Goal: Find specific page/section: Find specific page/section

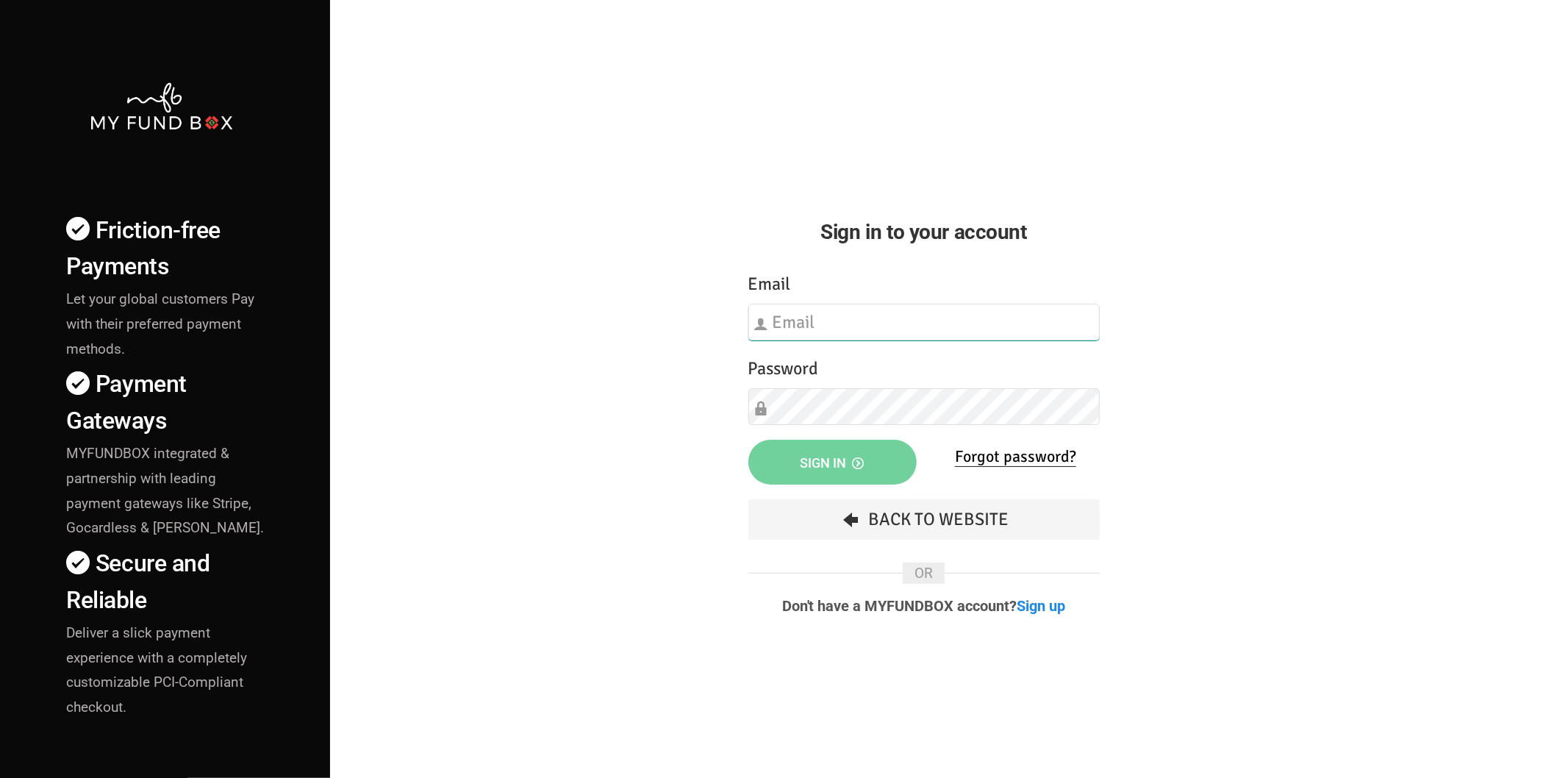
type input "[EMAIL_ADDRESS][DOMAIN_NAME]"
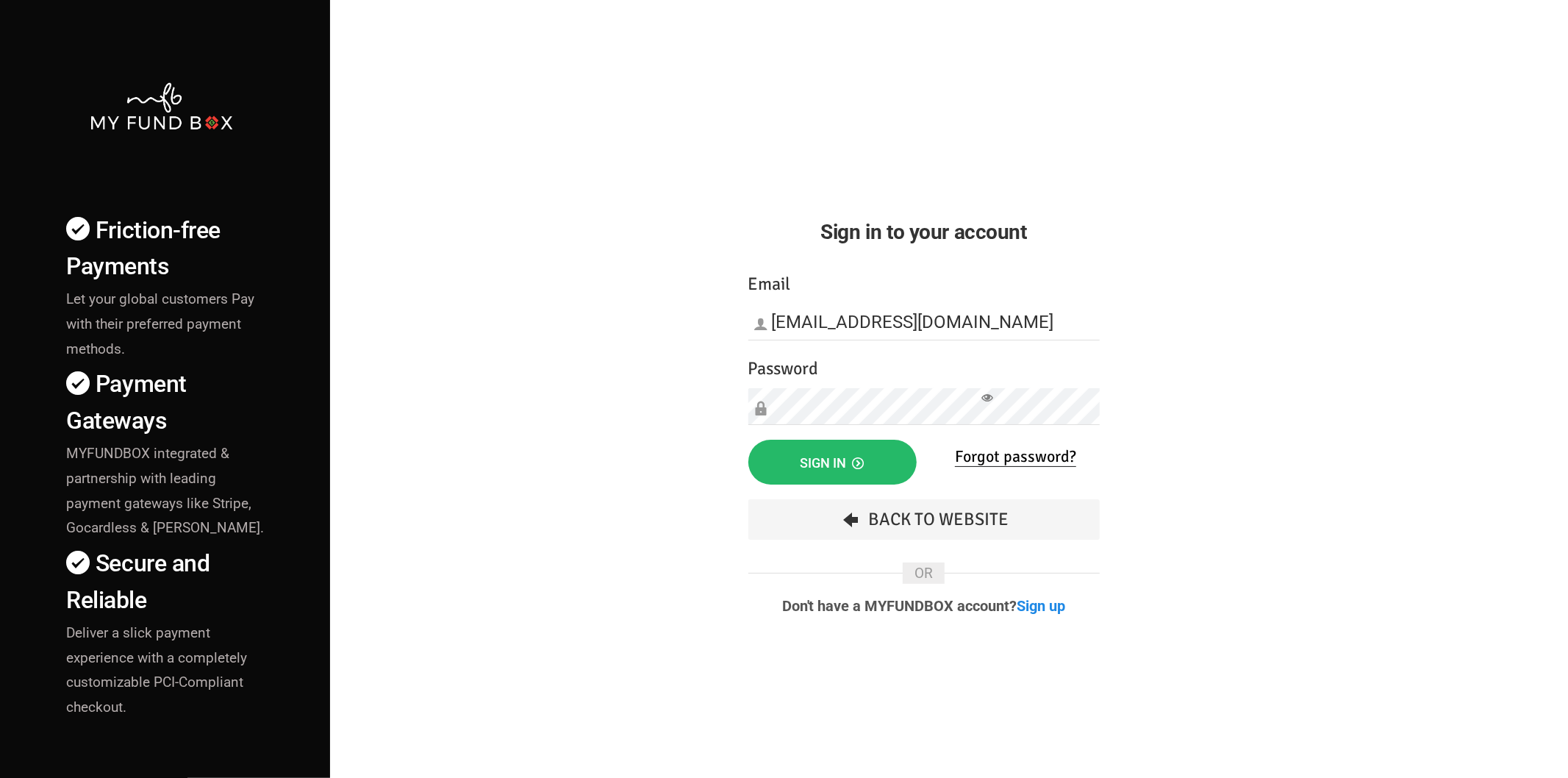
click at [600, 507] on div "Friction-free Payments Let your global customers Pay with their preferred payme…" at bounding box center [784, 515] width 1583 height 1030
click at [773, 475] on button "Sign in" at bounding box center [833, 461] width 169 height 45
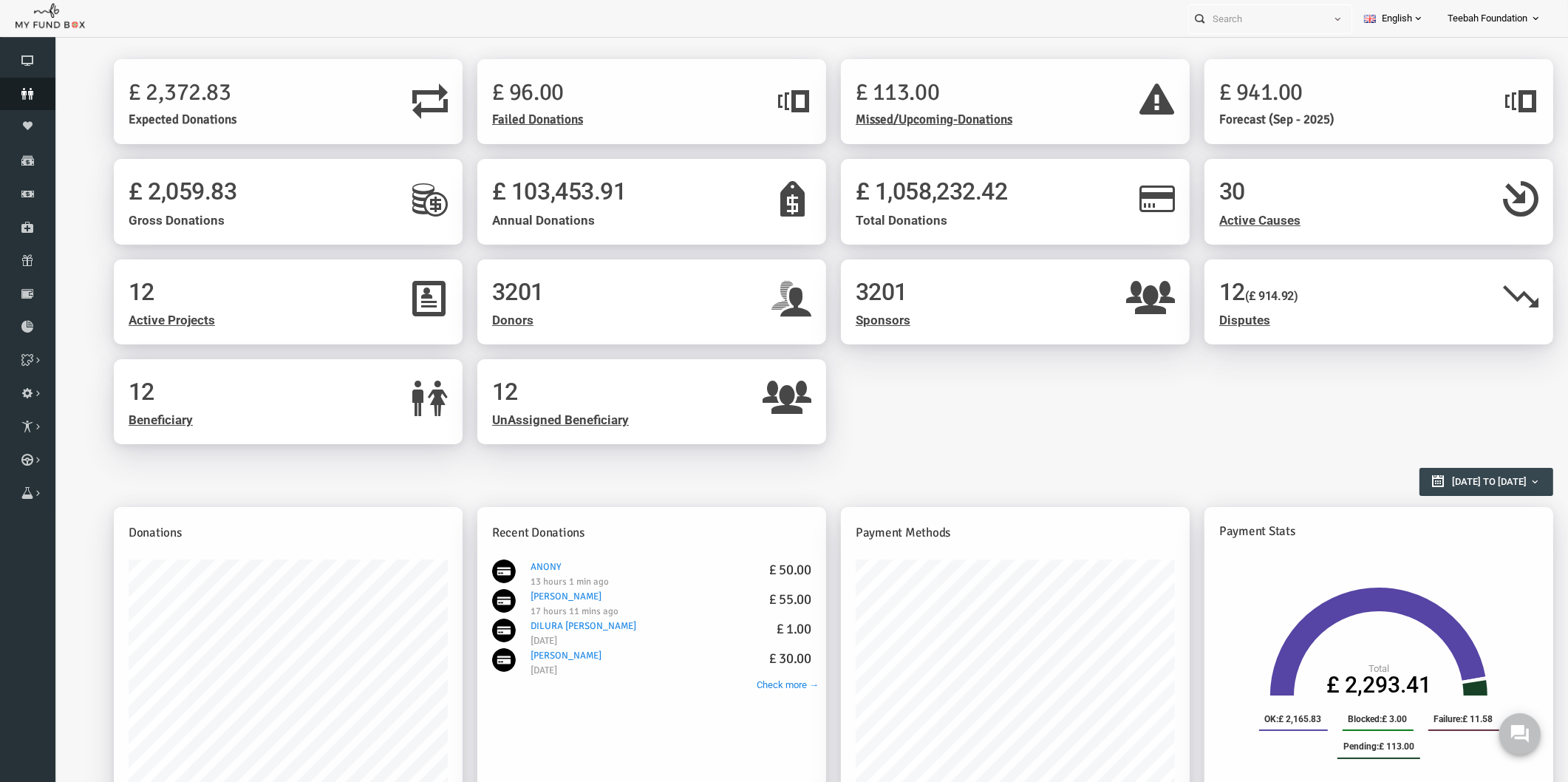
click at [28, 89] on icon at bounding box center [28, 93] width 55 height 12
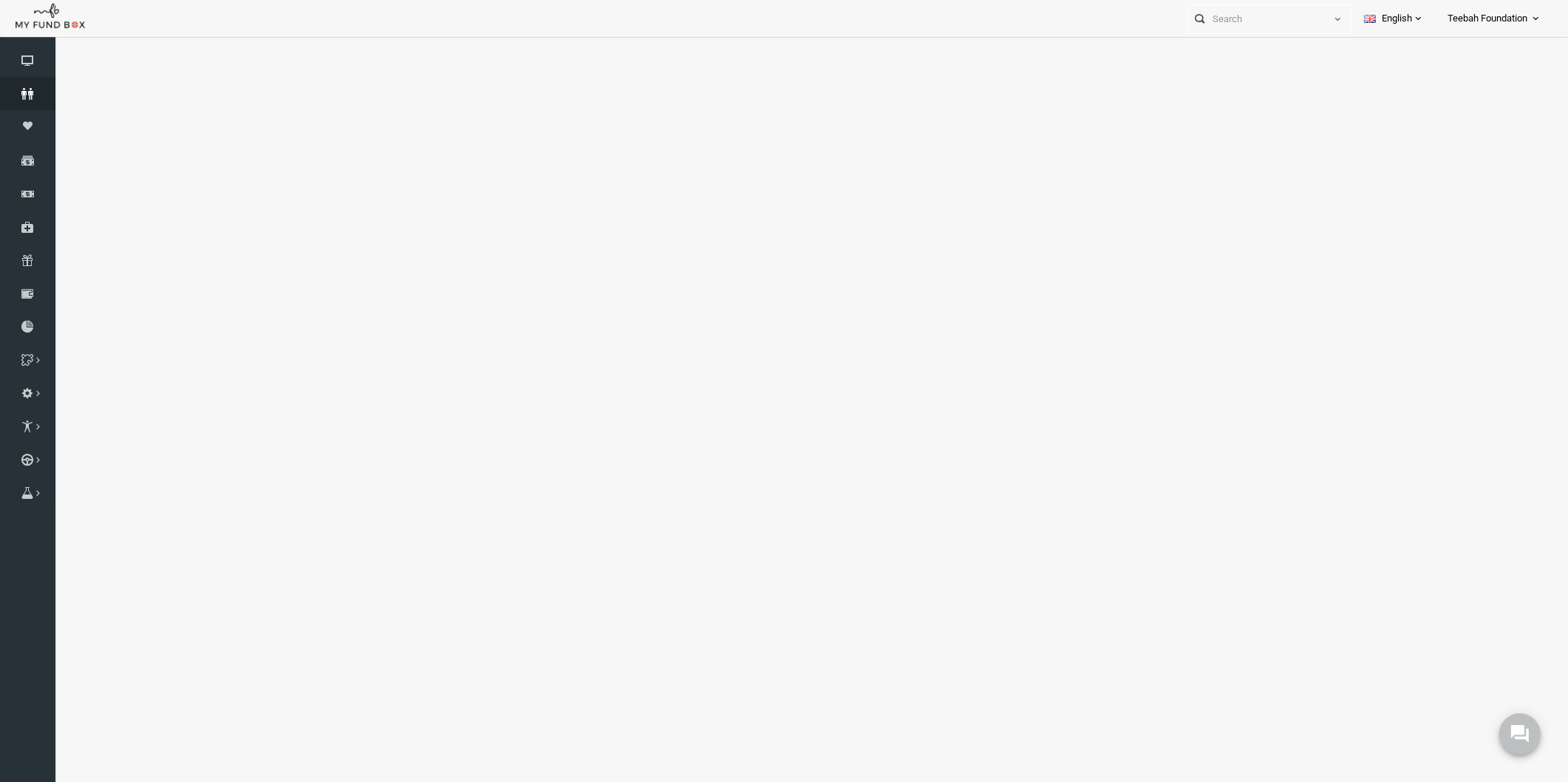
select select "100"
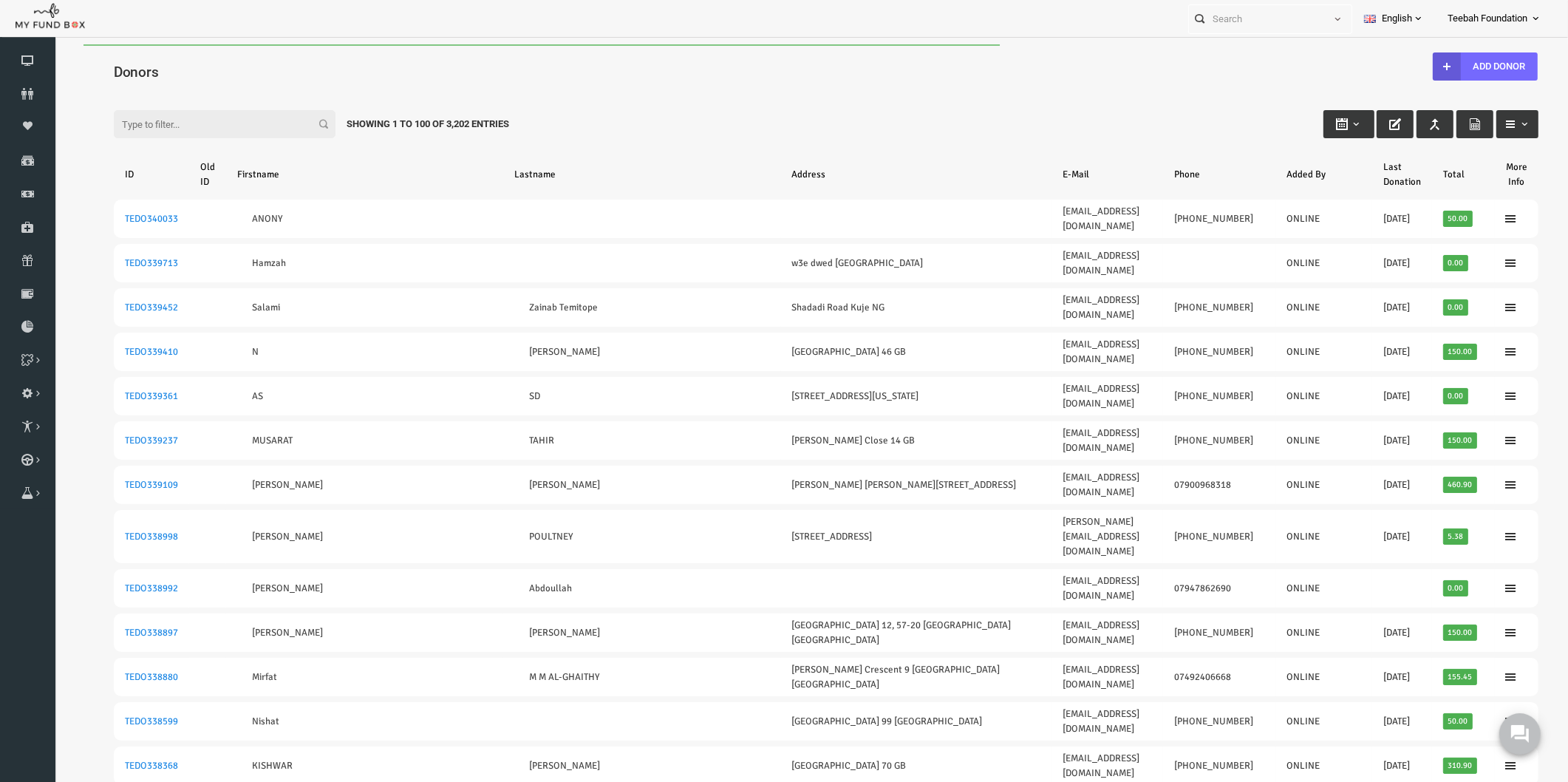
click at [587, 94] on div "Filter: Showing 1 to 100 of 3,202 Entries" at bounding box center [795, 109] width 1454 height 40
click at [557, 91] on div "Filter: Showing 1 to 100 of 3,202 Entries" at bounding box center [795, 109] width 1454 height 40
click at [712, 53] on div "Donors" at bounding box center [795, 69] width 1454 height 51
